Goal: Information Seeking & Learning: Learn about a topic

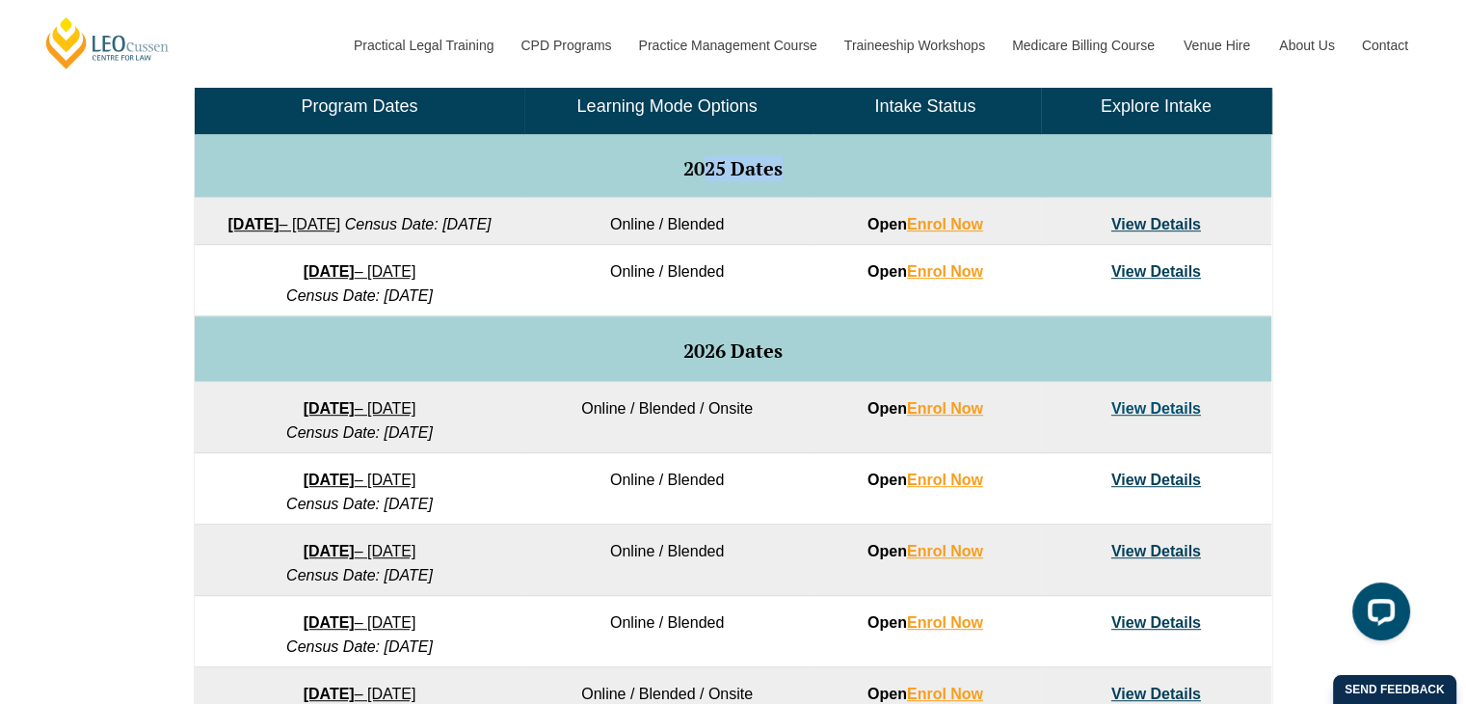
drag, startPoint x: 714, startPoint y: 171, endPoint x: 882, endPoint y: 156, distance: 168.3
click at [882, 156] on td "2025 Dates" at bounding box center [733, 166] width 1077 height 64
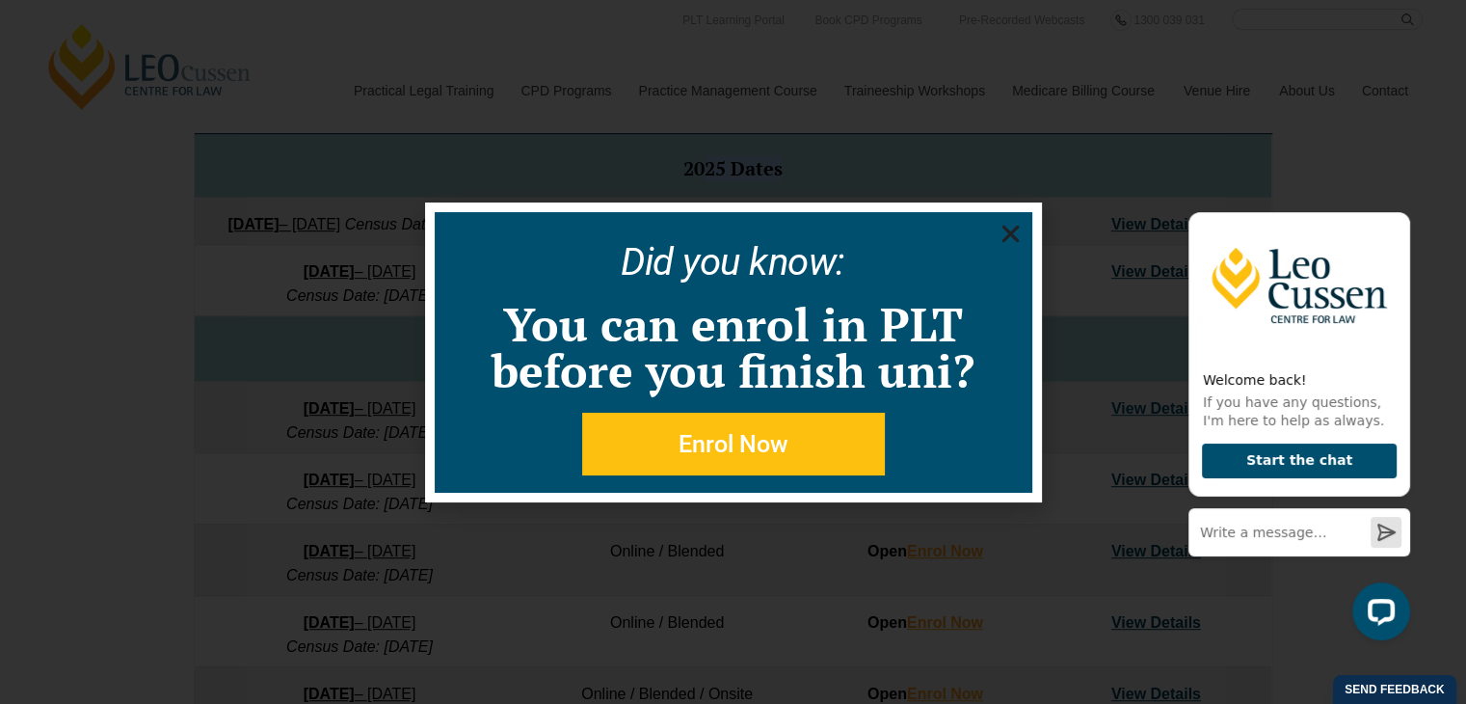
click at [1003, 239] on use "Close" at bounding box center [1009, 233] width 17 height 17
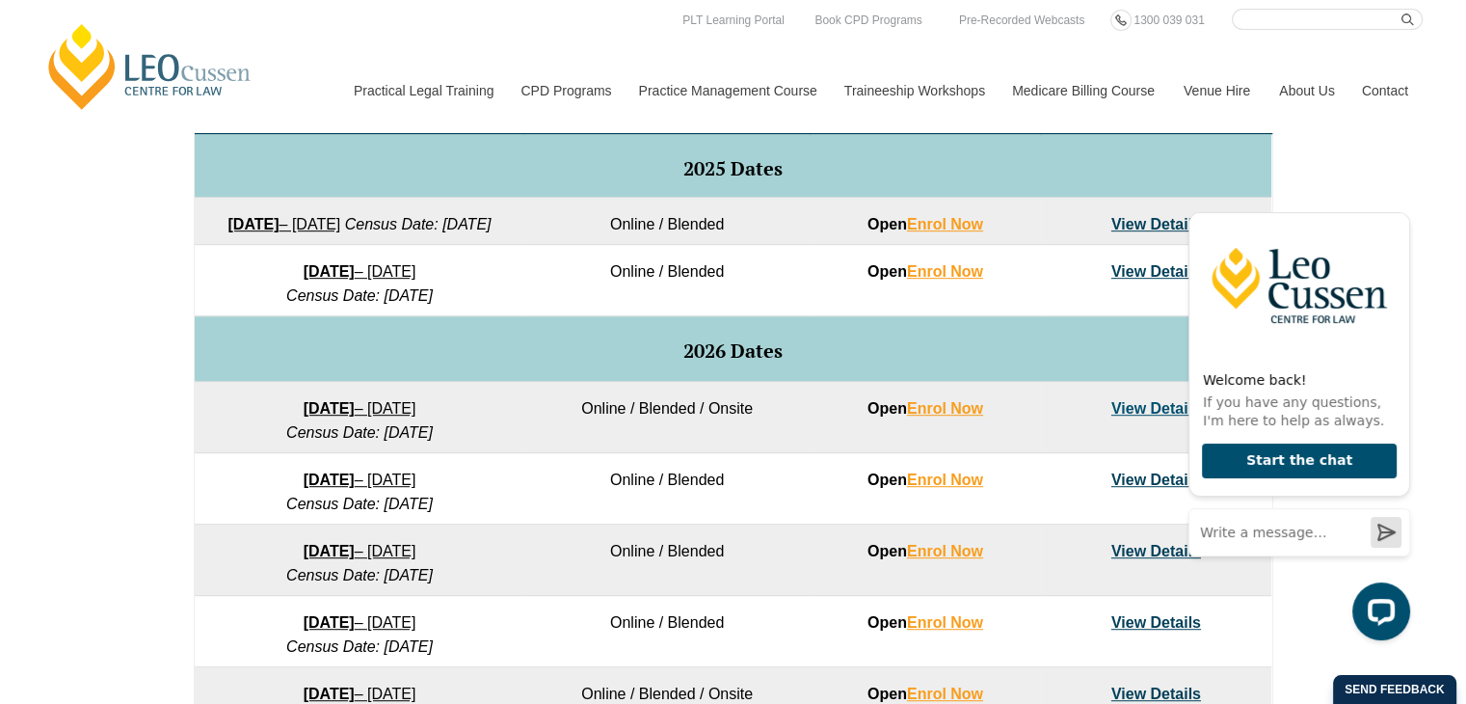
click at [123, 375] on div "VIC ACT WA QLD SA NSW PLT Program Dates in Victoria Full Time Part Time Program…" at bounding box center [733, 405] width 1466 height 1118
click at [1407, 188] on icon "Hide greeting" at bounding box center [1398, 196] width 23 height 23
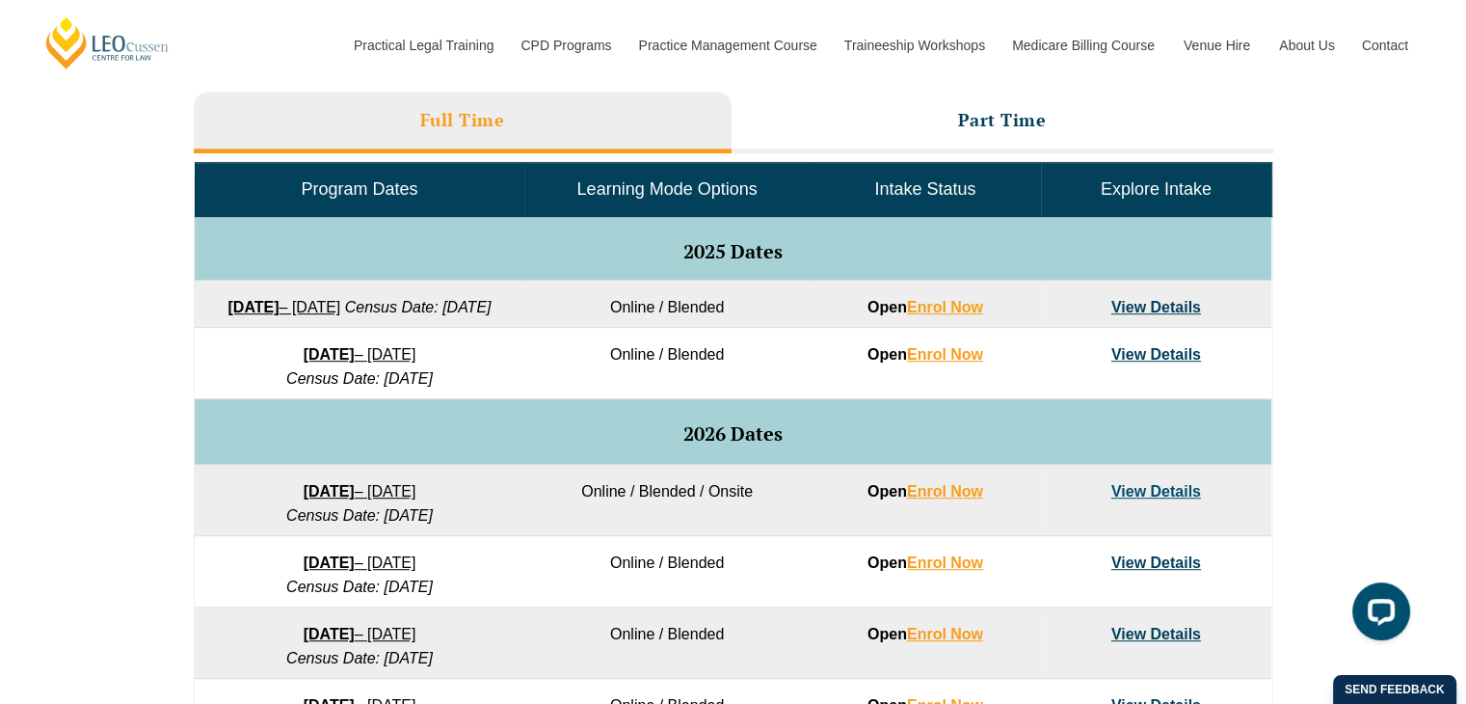
scroll to position [864, 0]
